Goal: Find specific page/section: Find specific page/section

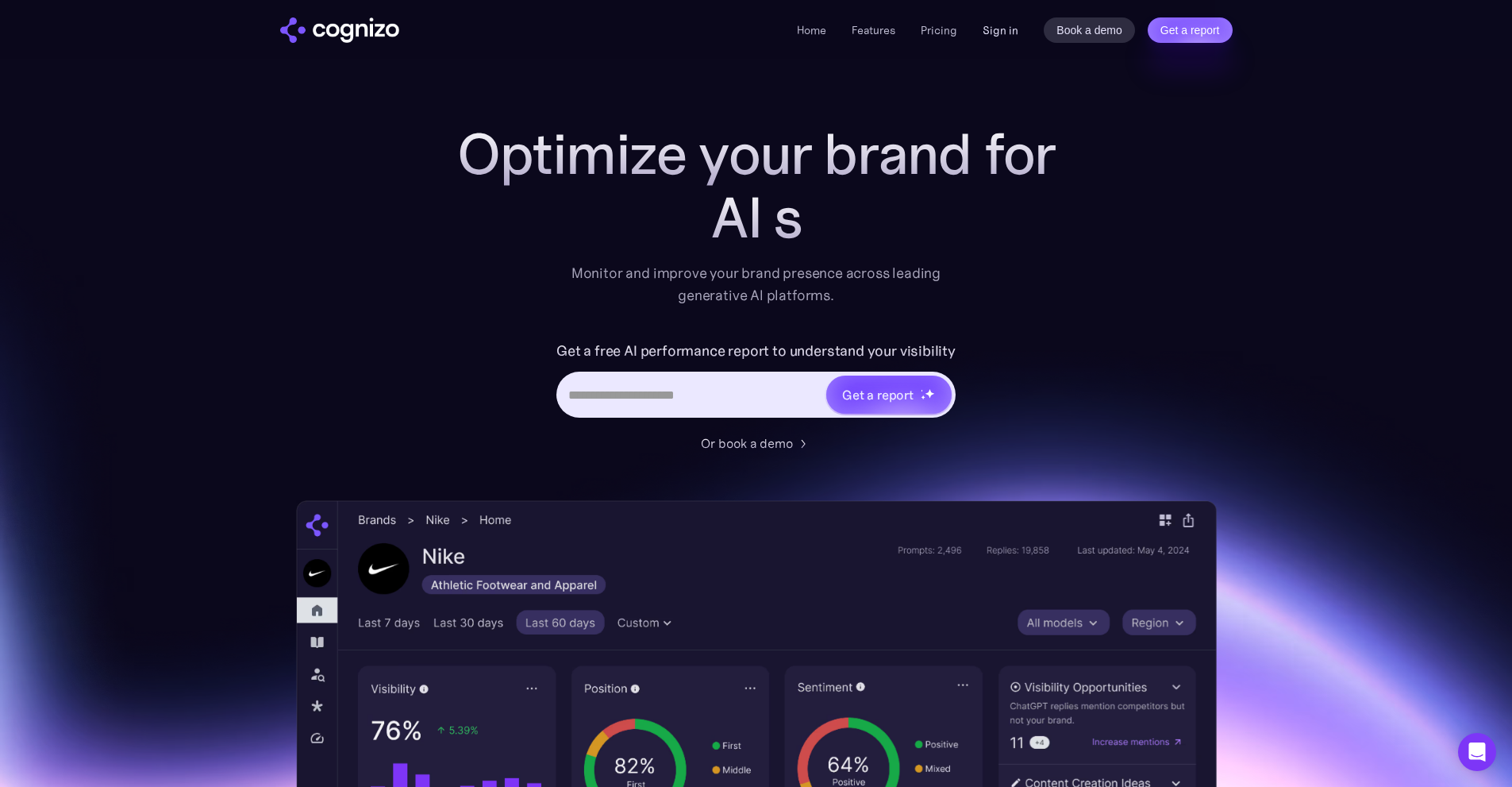
click at [989, 39] on link "Sign in" at bounding box center [1000, 30] width 36 height 19
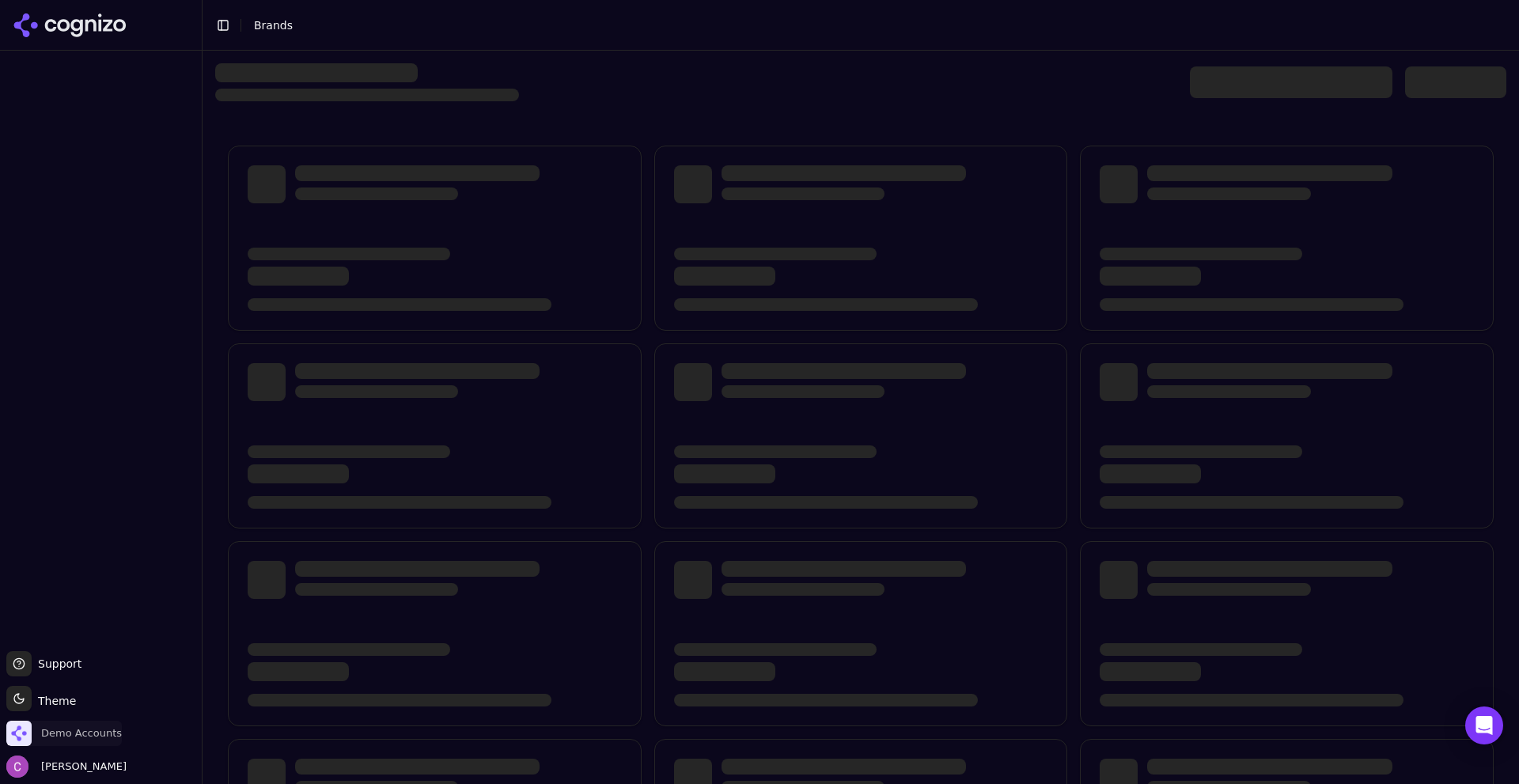
click at [111, 732] on span "Demo Accounts" at bounding box center [81, 733] width 81 height 14
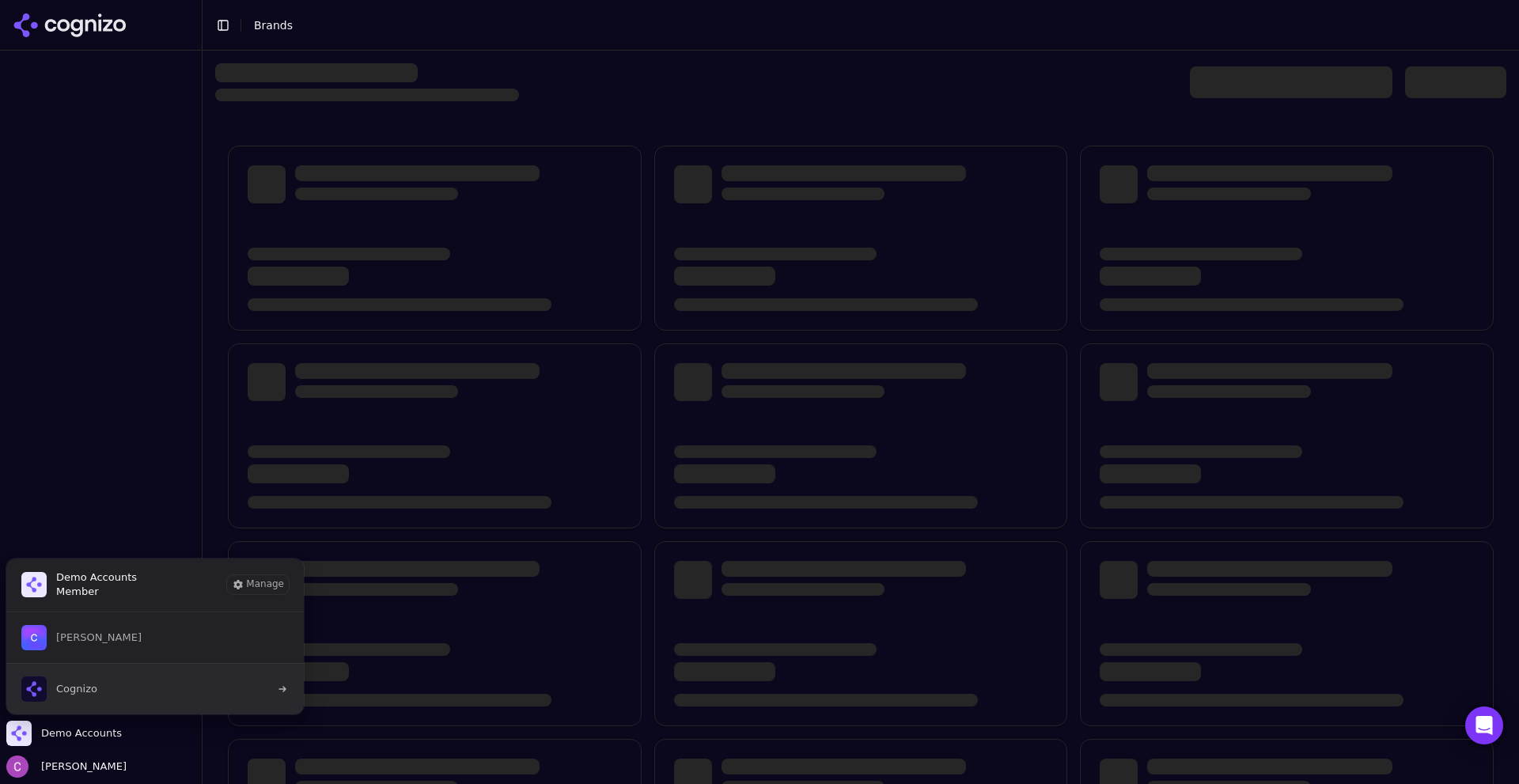
click at [114, 687] on button "Cognizo" at bounding box center [155, 689] width 299 height 52
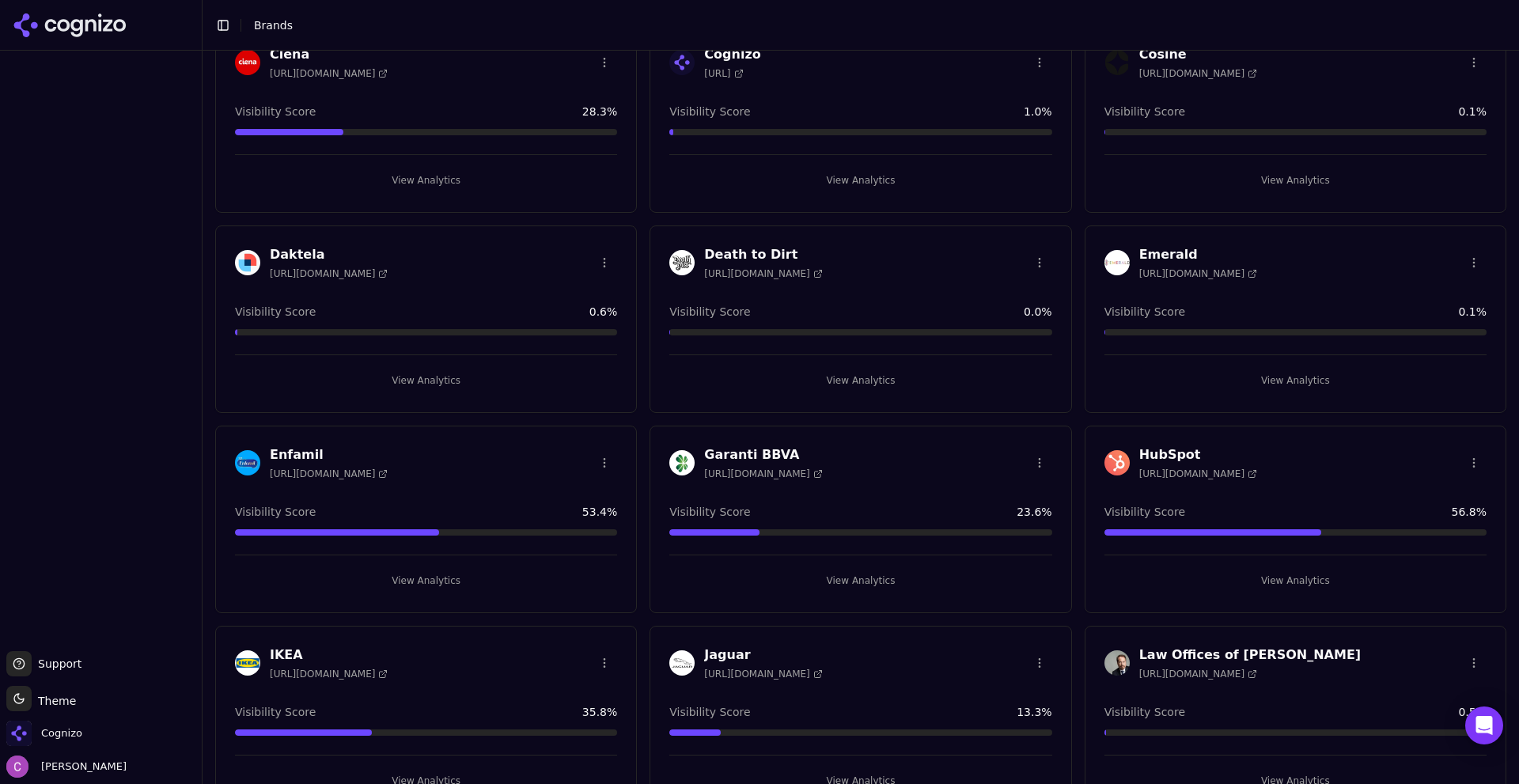
scroll to position [712, 0]
click at [1124, 579] on button "View Analytics" at bounding box center [1295, 580] width 382 height 25
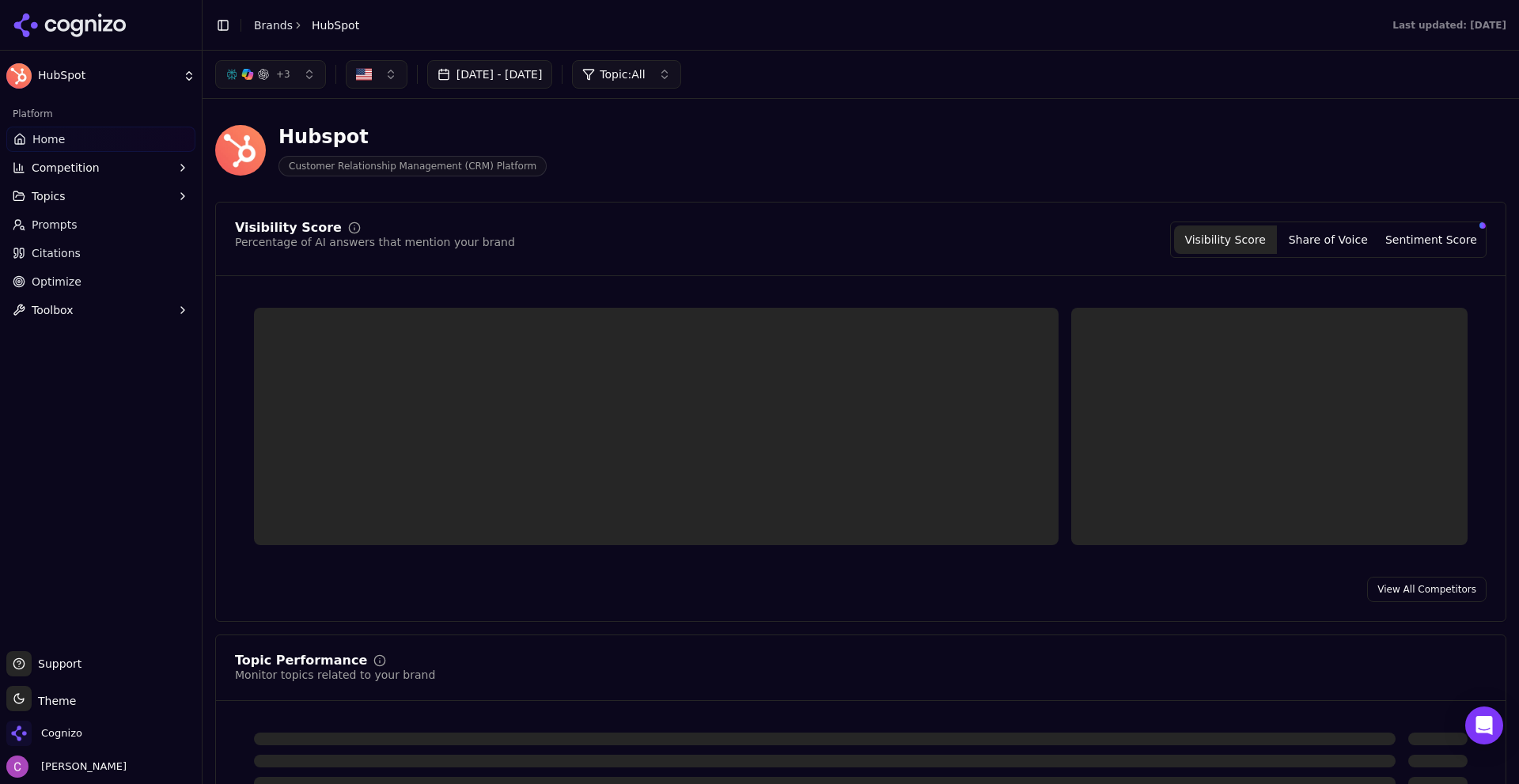
drag, startPoint x: 738, startPoint y: 239, endPoint x: 89, endPoint y: 248, distance: 649.1
click at [737, 239] on div "Visibility Score Percentage of AI answers that mention your brand Visibility Sc…" at bounding box center [860, 240] width 1251 height 37
